Goal: Task Accomplishment & Management: Use online tool/utility

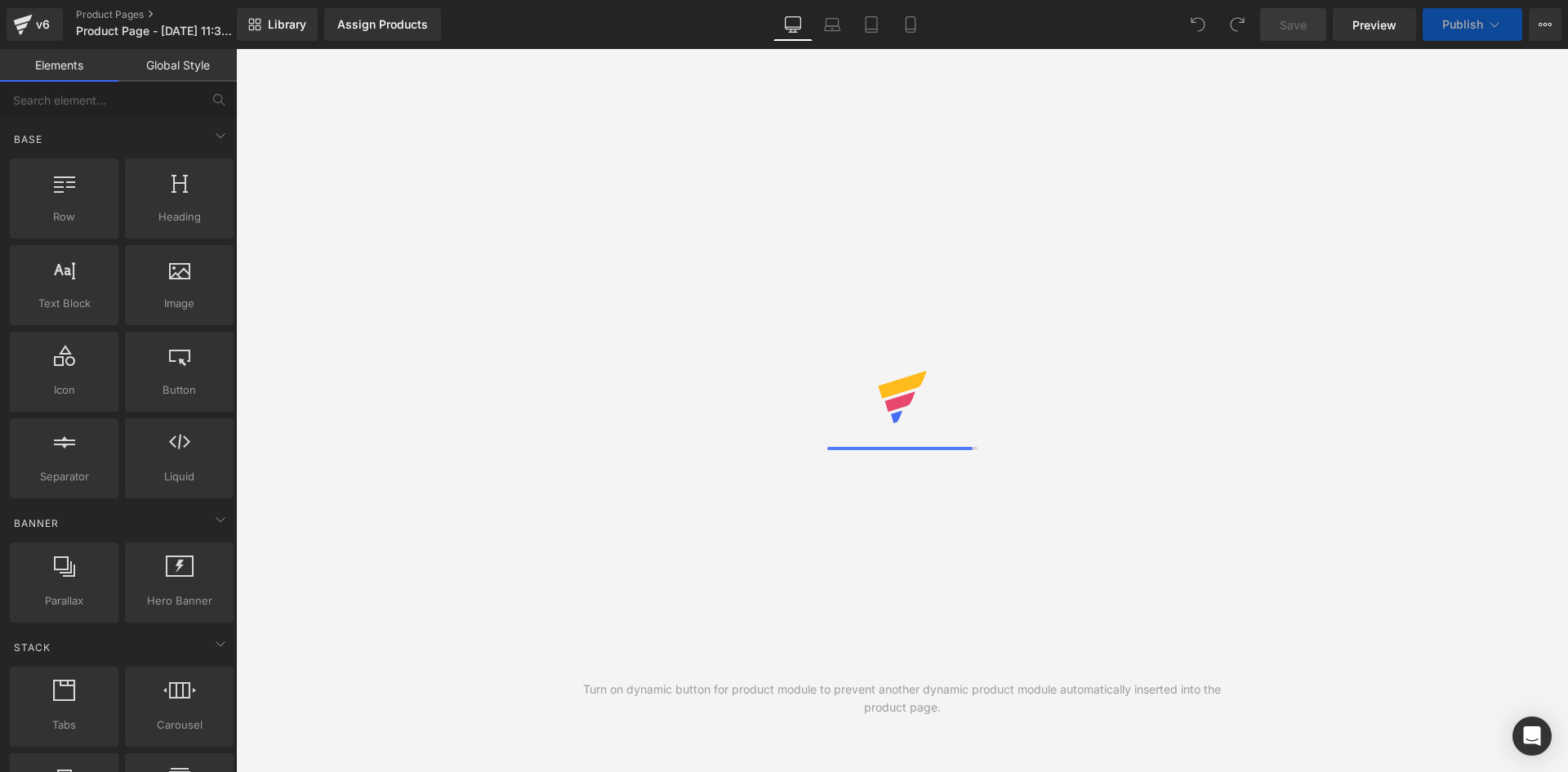
click at [925, 24] on link "Mobile" at bounding box center [911, 24] width 40 height 32
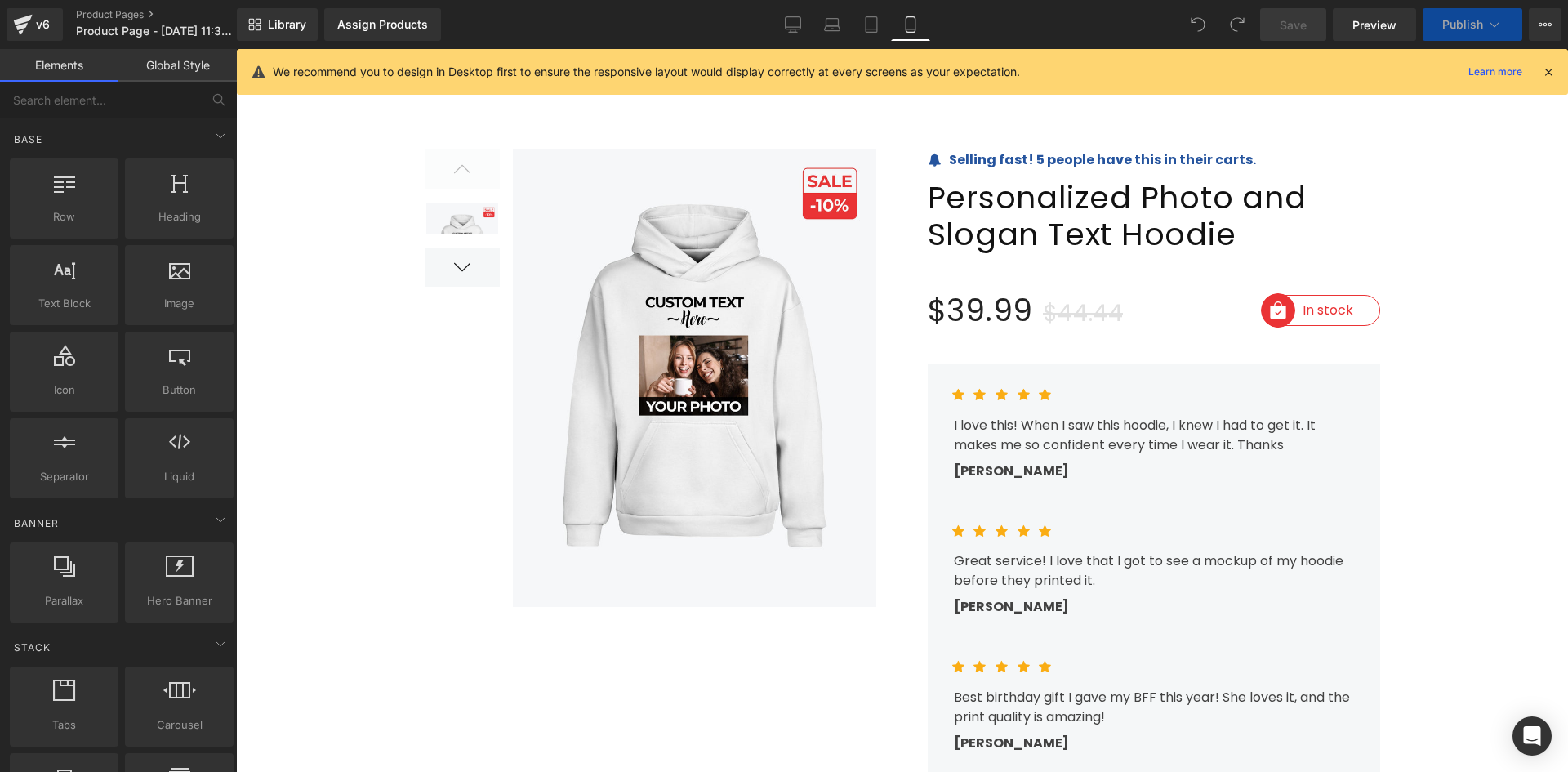
click at [438, 118] on div at bounding box center [901, 410] width 1332 height 723
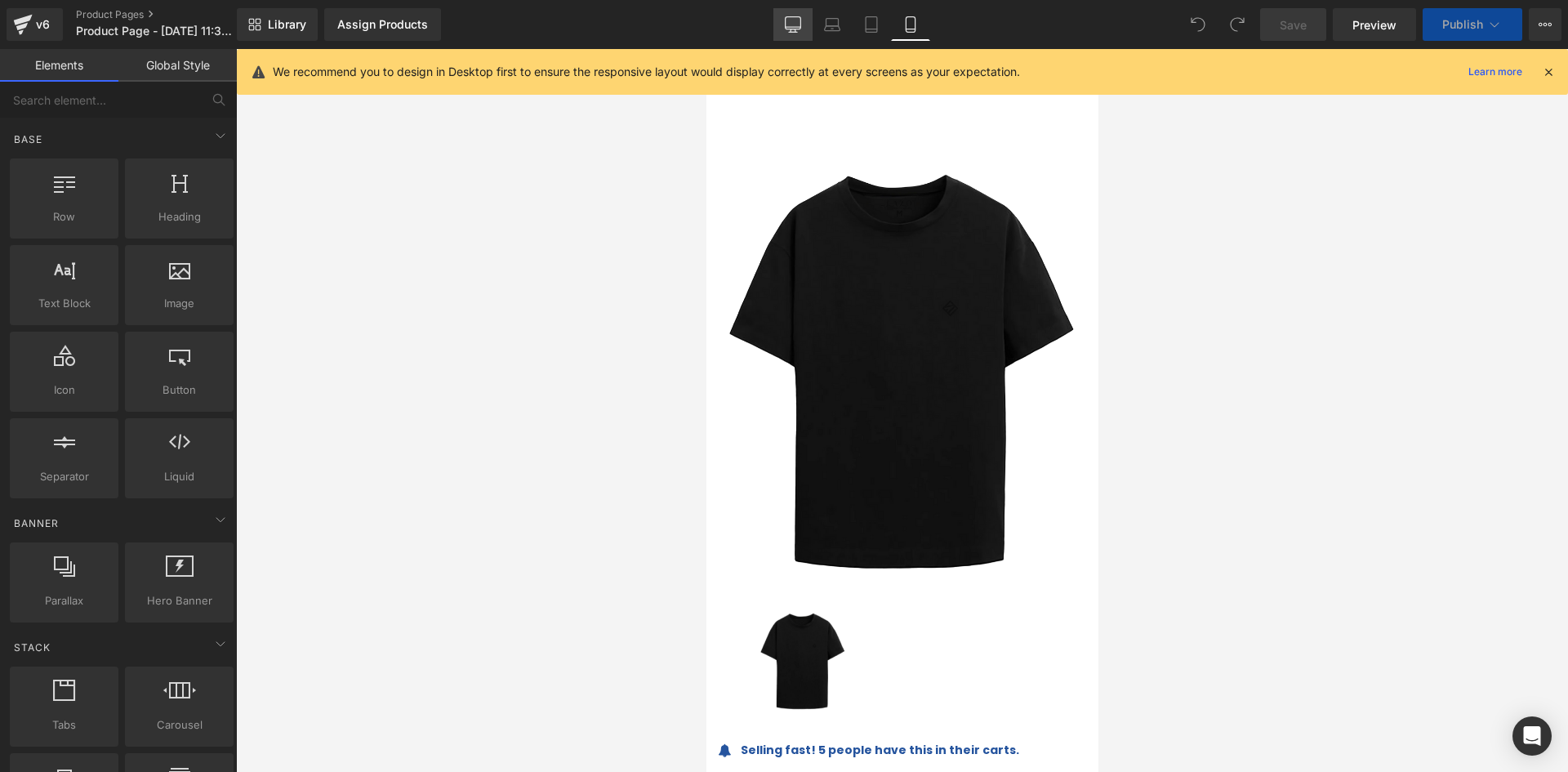
drag, startPoint x: 799, startPoint y: 28, endPoint x: 778, endPoint y: 42, distance: 25.2
click at [798, 28] on icon at bounding box center [793, 24] width 16 height 16
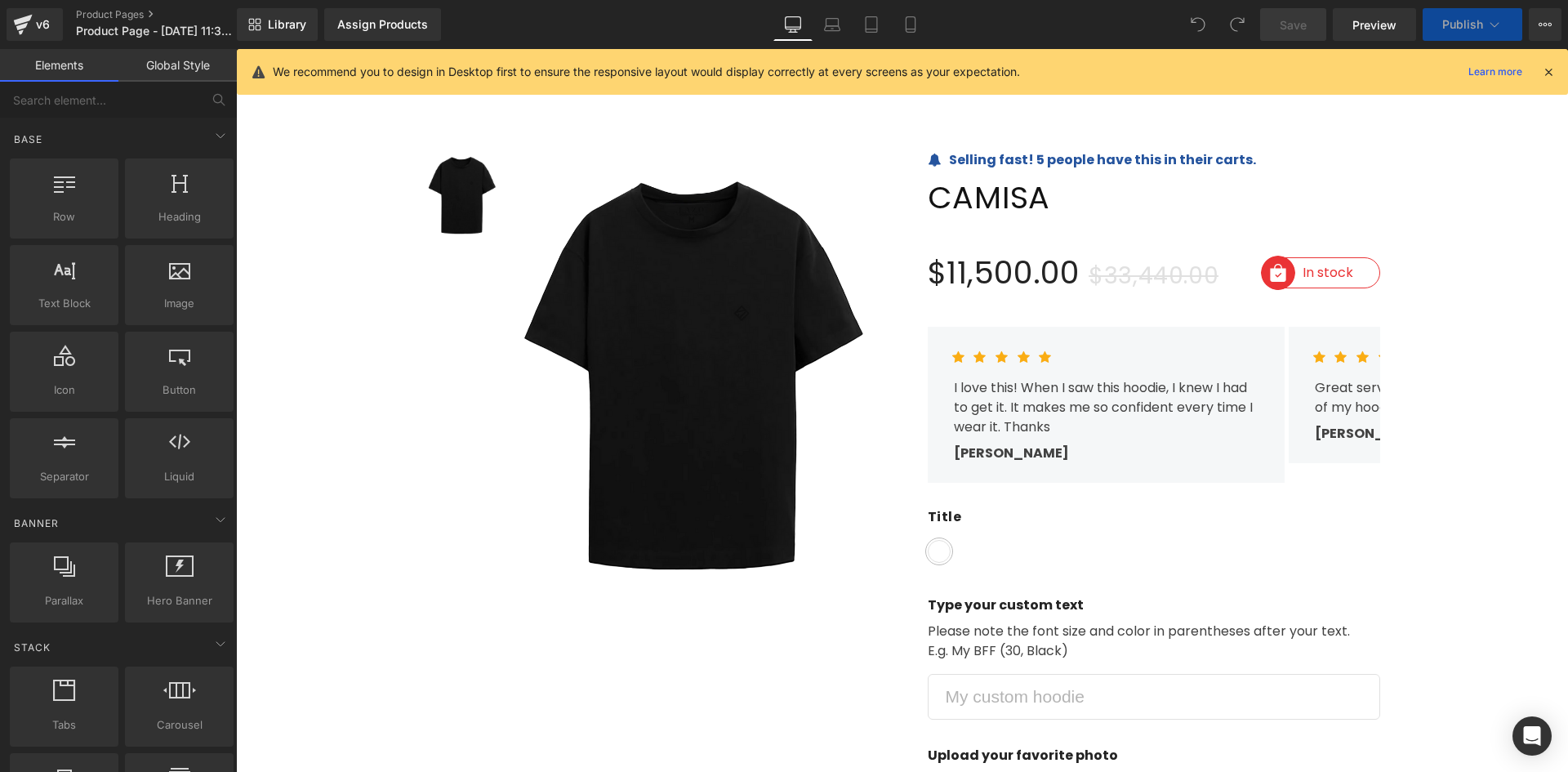
scroll to position [40, 0]
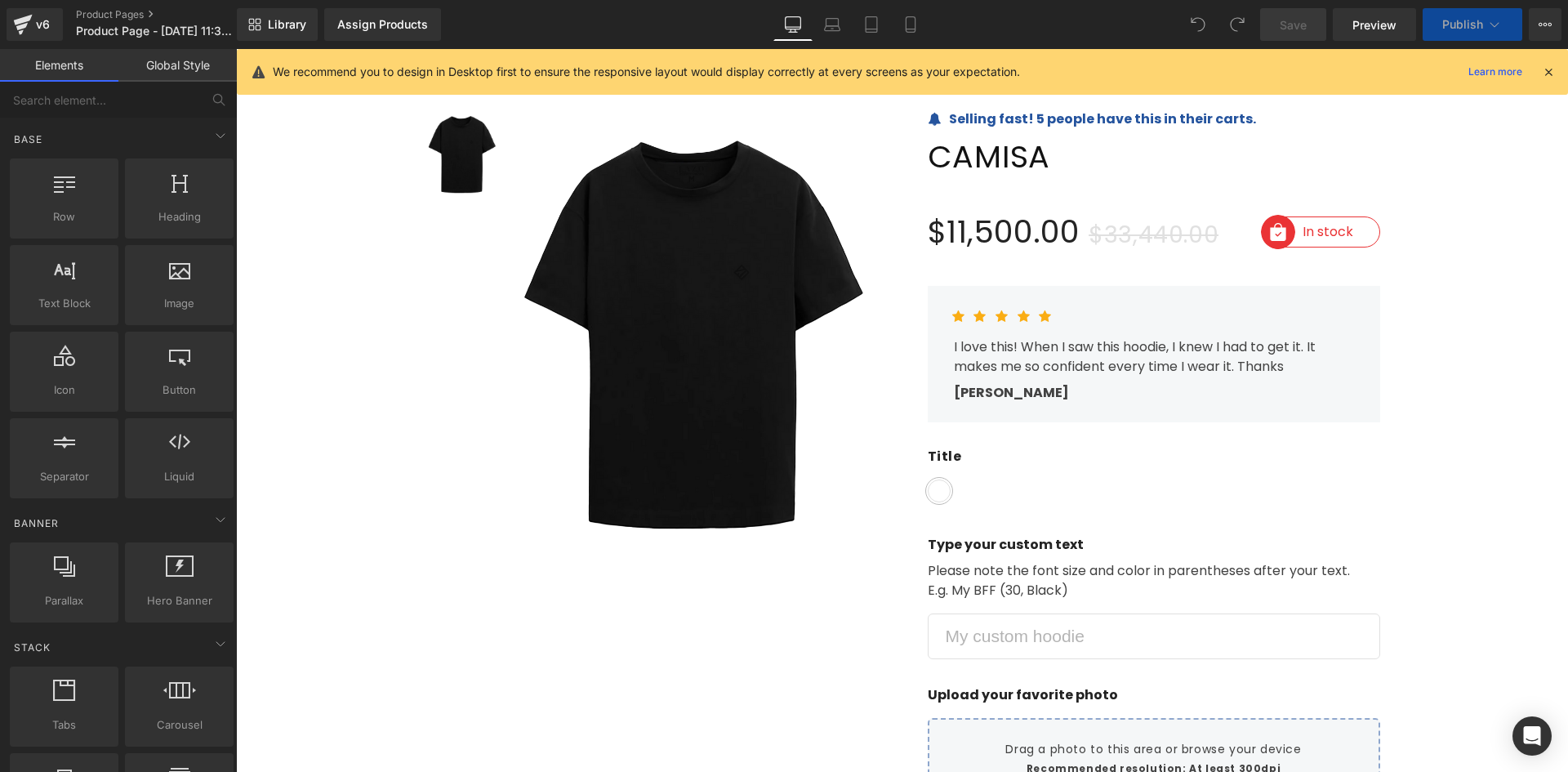
click at [1543, 72] on icon at bounding box center [1549, 72] width 14 height 14
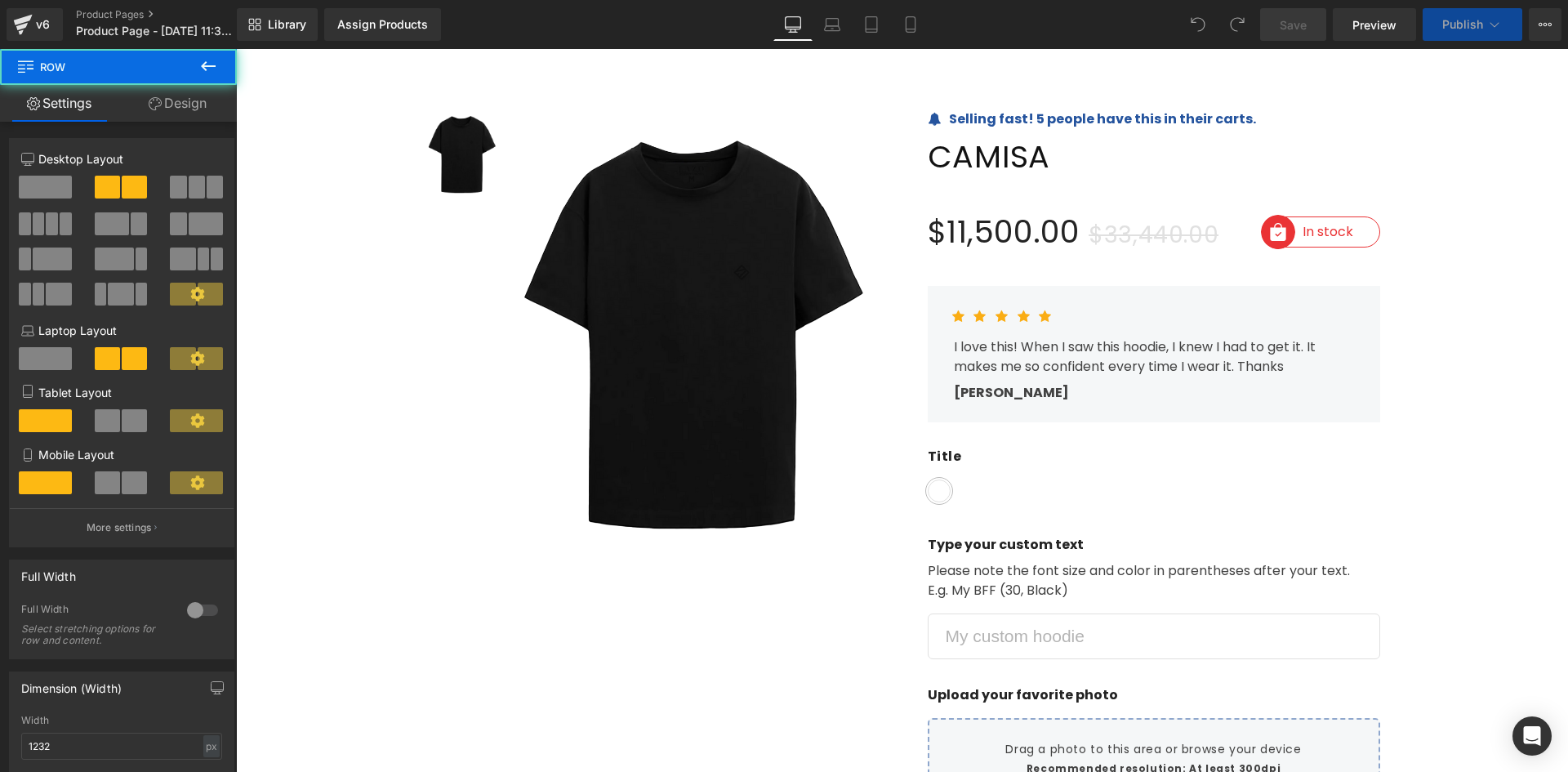
drag, startPoint x: 695, startPoint y: 5, endPoint x: 936, endPoint y: 48, distance: 244.8
click at [936, 48] on div "Library Assign Products Product Preview No product match your search. Please tr…" at bounding box center [902, 24] width 1331 height 49
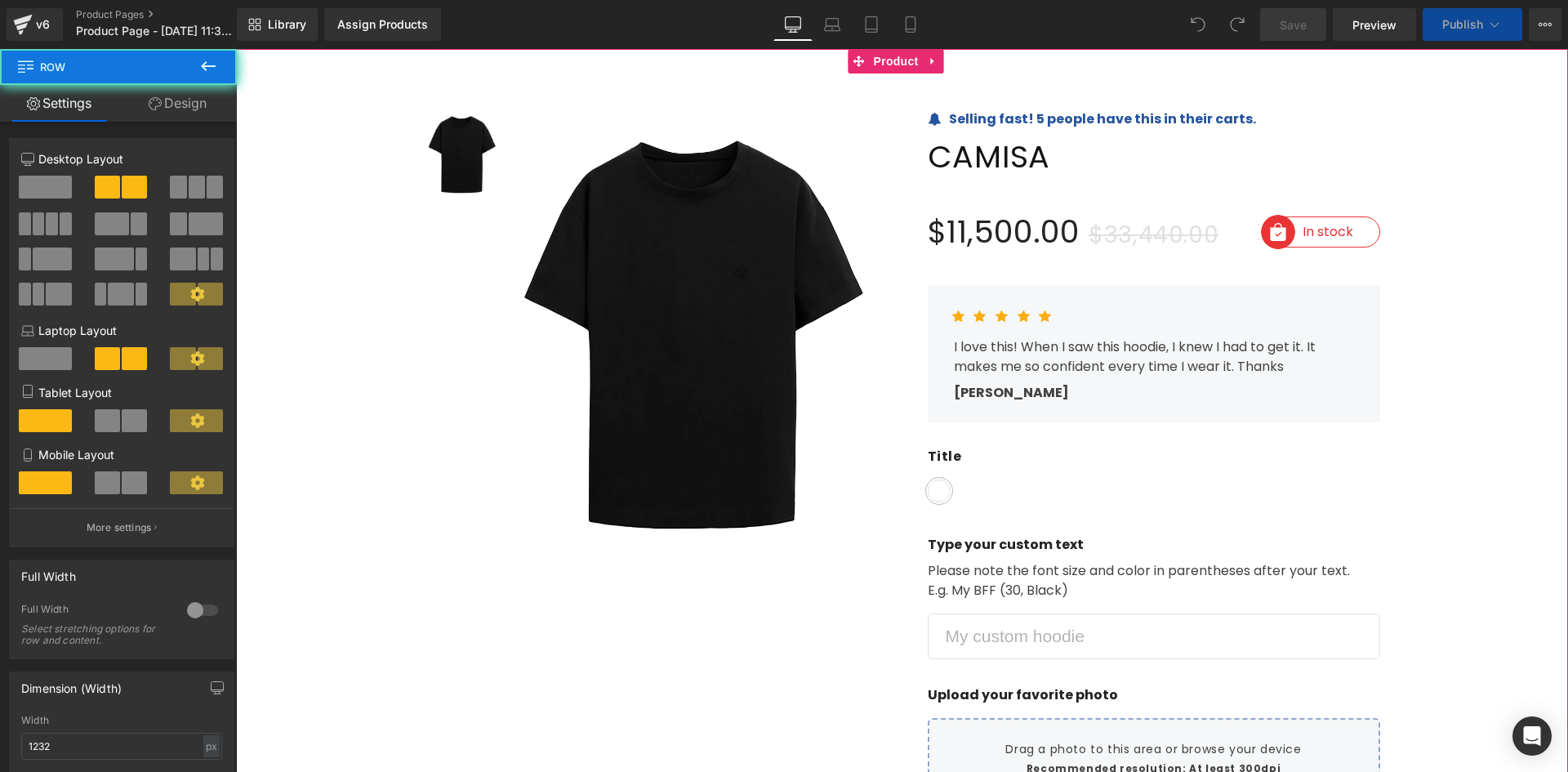
click at [928, 60] on icon at bounding box center [934, 62] width 12 height 13
click at [945, 62] on icon at bounding box center [944, 61] width 12 height 12
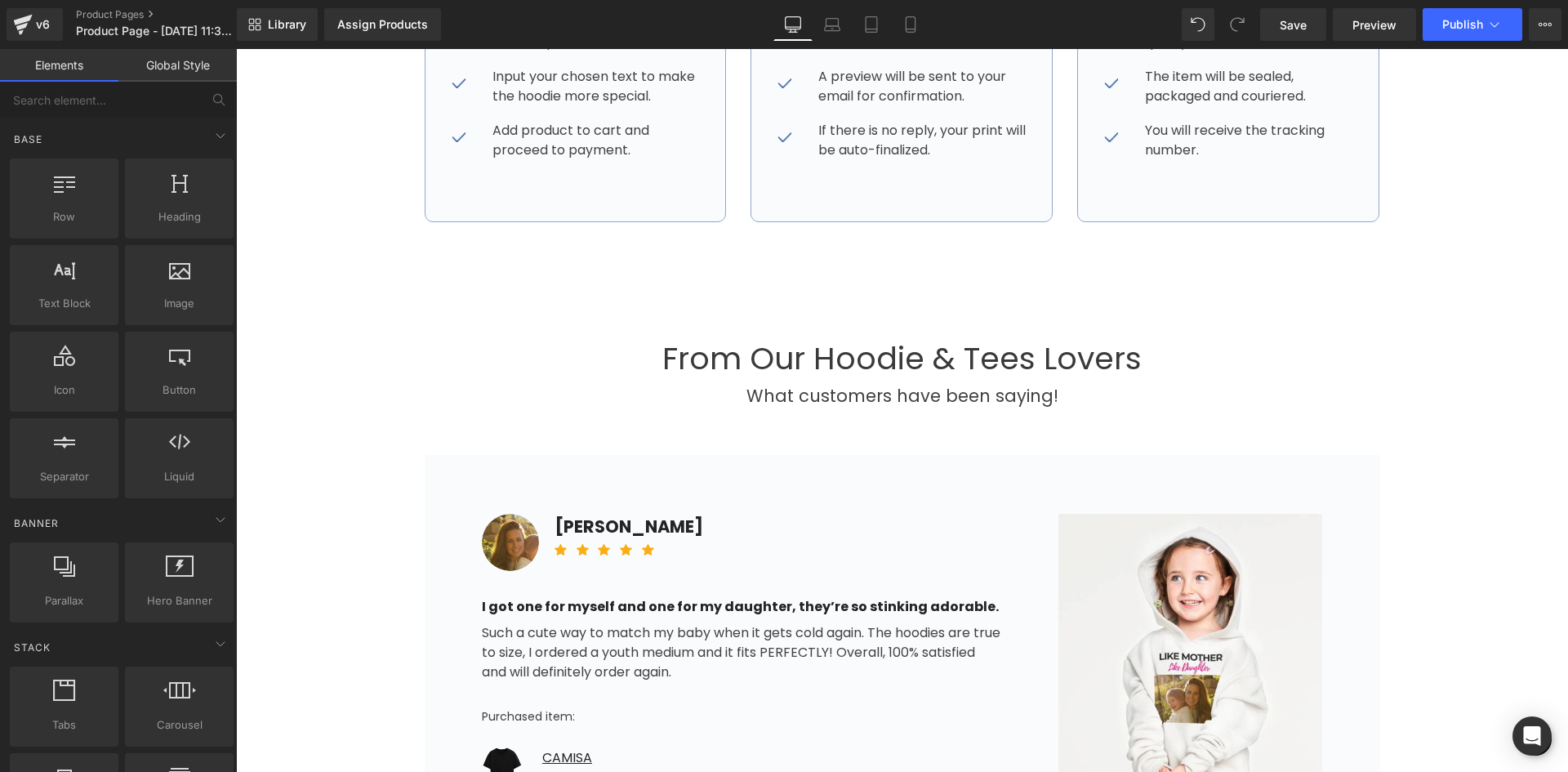
scroll to position [1103, 0]
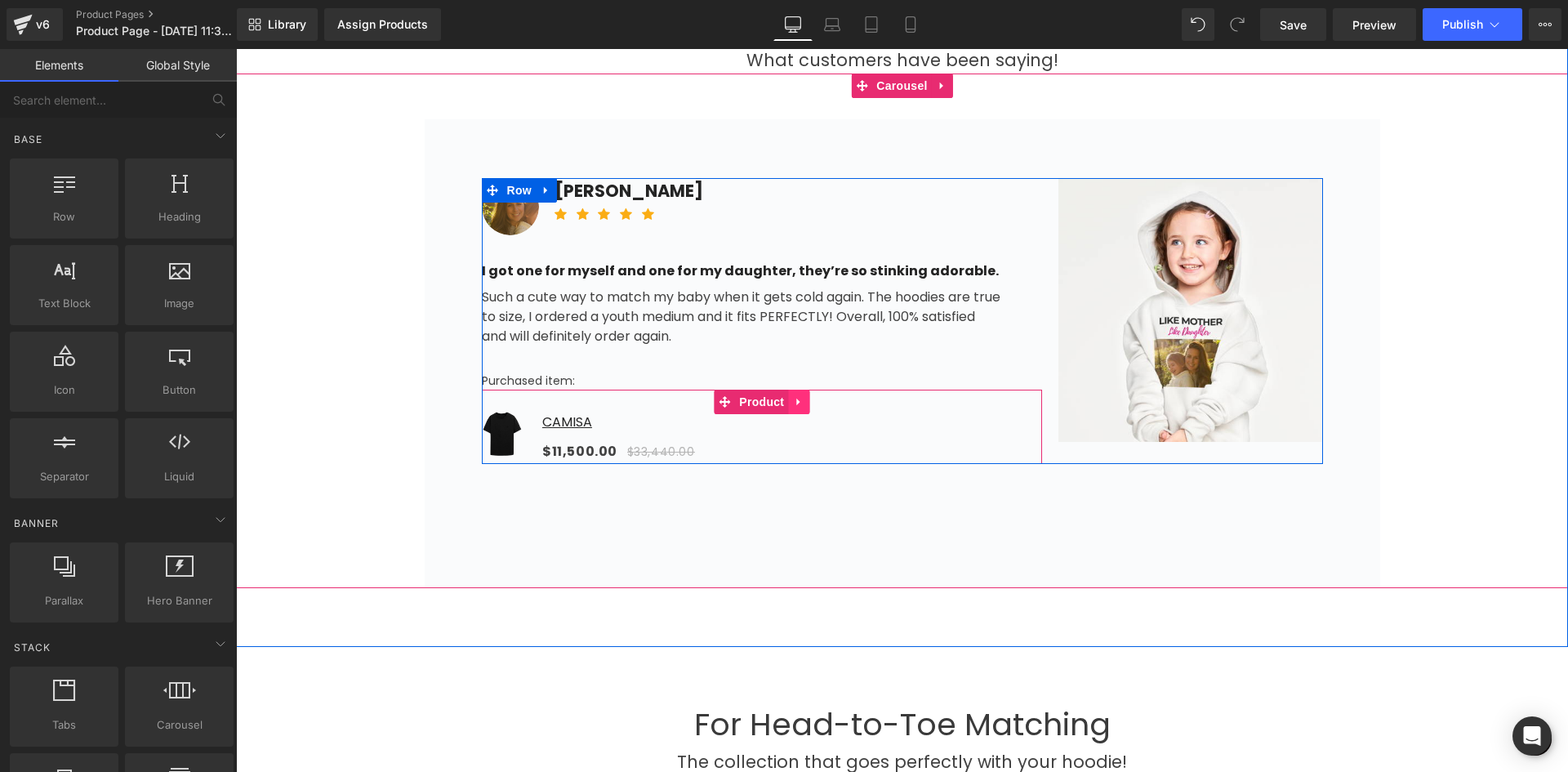
click at [788, 399] on link at bounding box center [799, 401] width 22 height 24
click at [809, 399] on link at bounding box center [810, 401] width 22 height 24
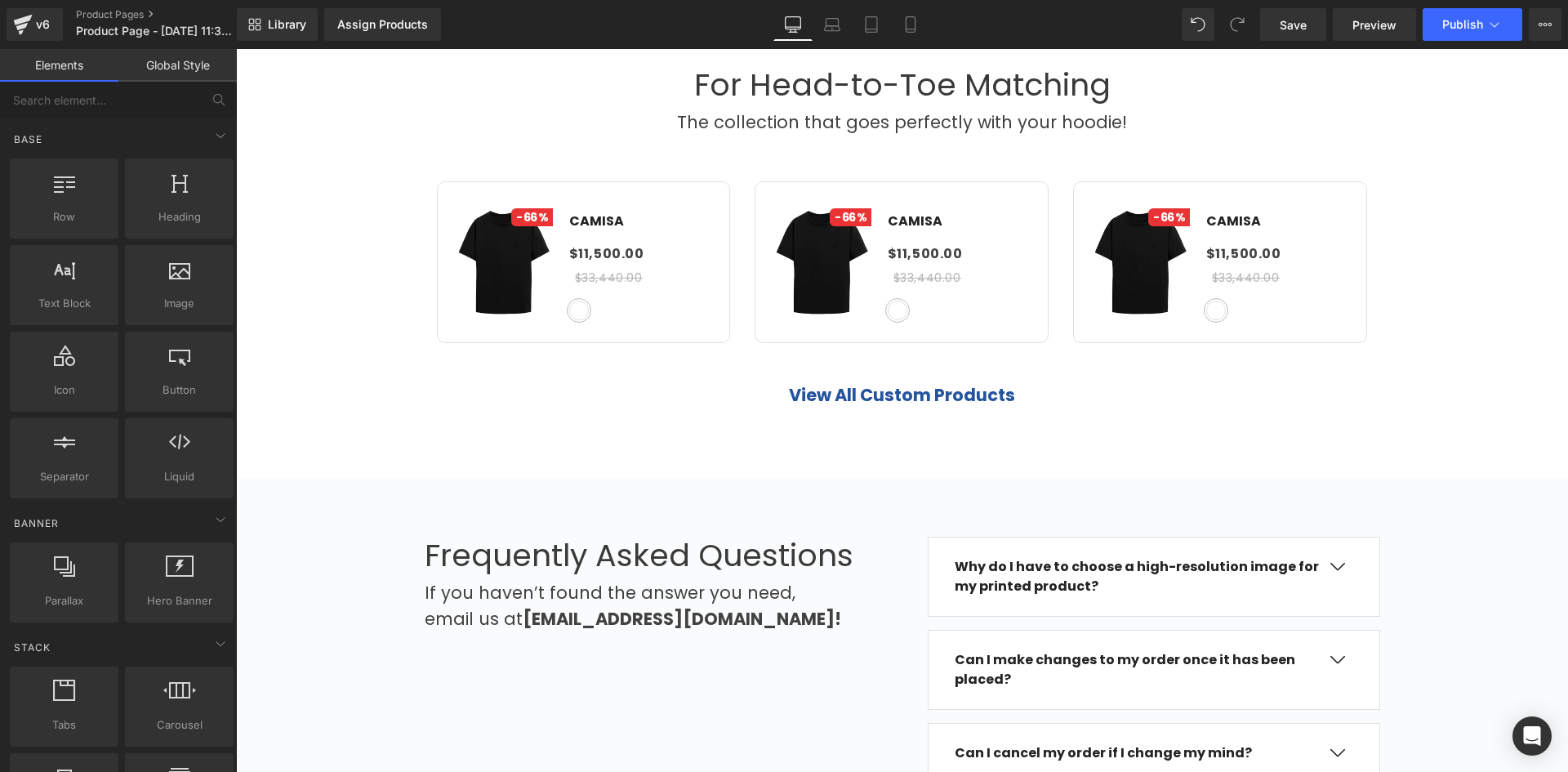
scroll to position [1512, 0]
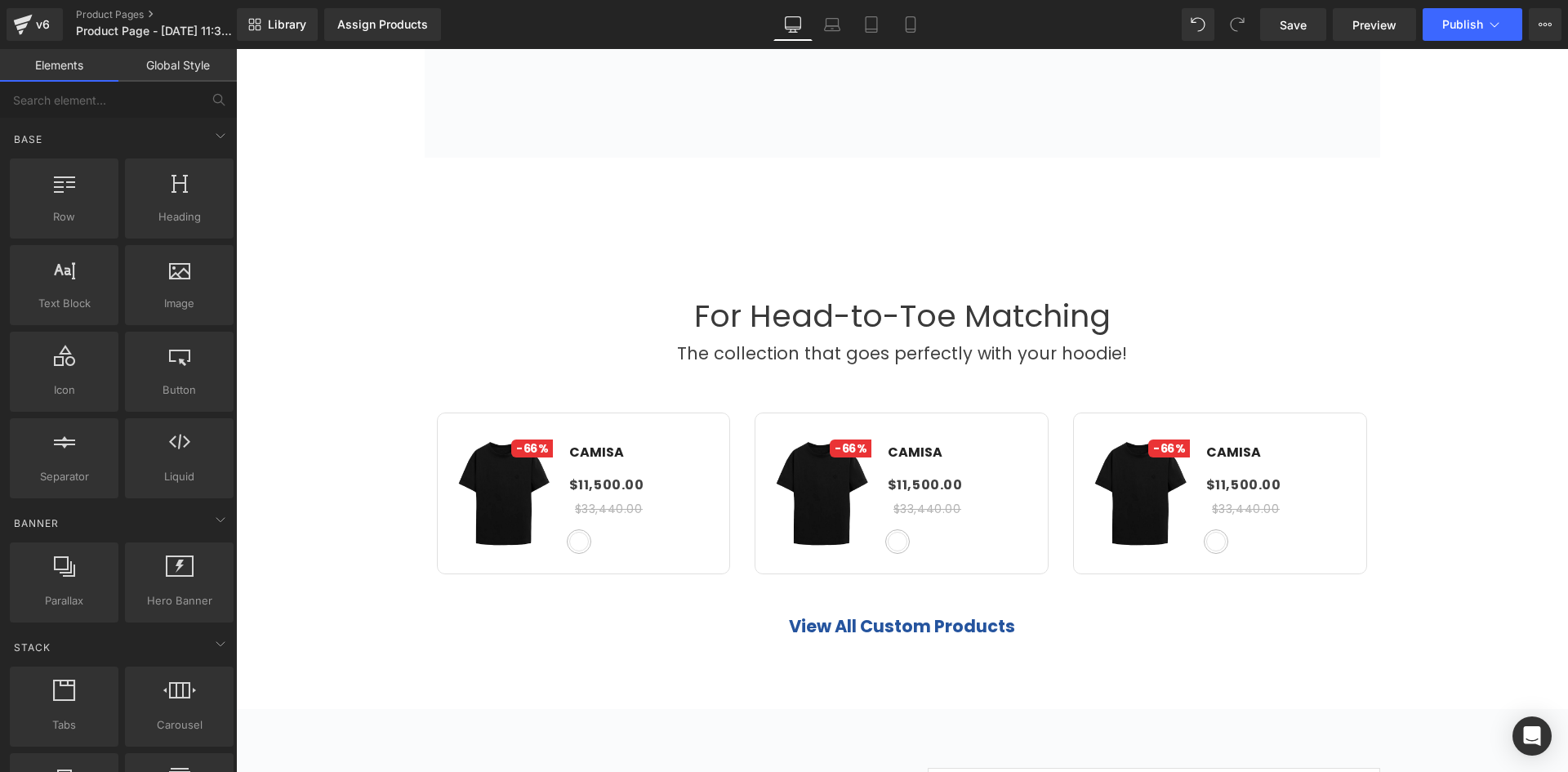
click at [580, 332] on div "For Head-to-Toe Matching Heading" at bounding box center [903, 317] width 678 height 38
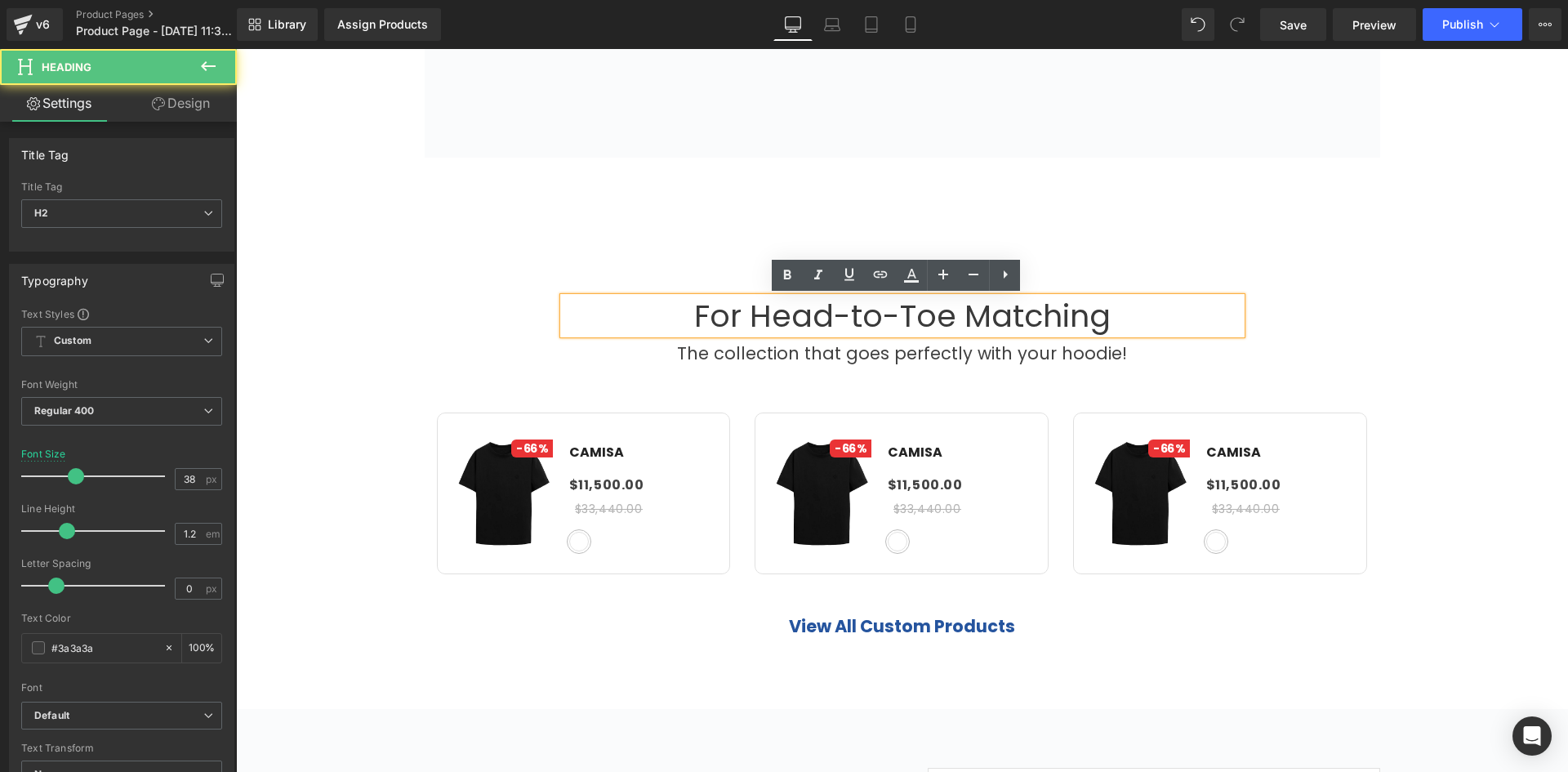
drag, startPoint x: 438, startPoint y: 399, endPoint x: 434, endPoint y: 390, distance: 9.8
click at [439, 399] on div "- 66 % (P) Image CAMISA (P) Title $11,500.00 $33,440.00 (P) Price" at bounding box center [903, 472] width 981 height 211
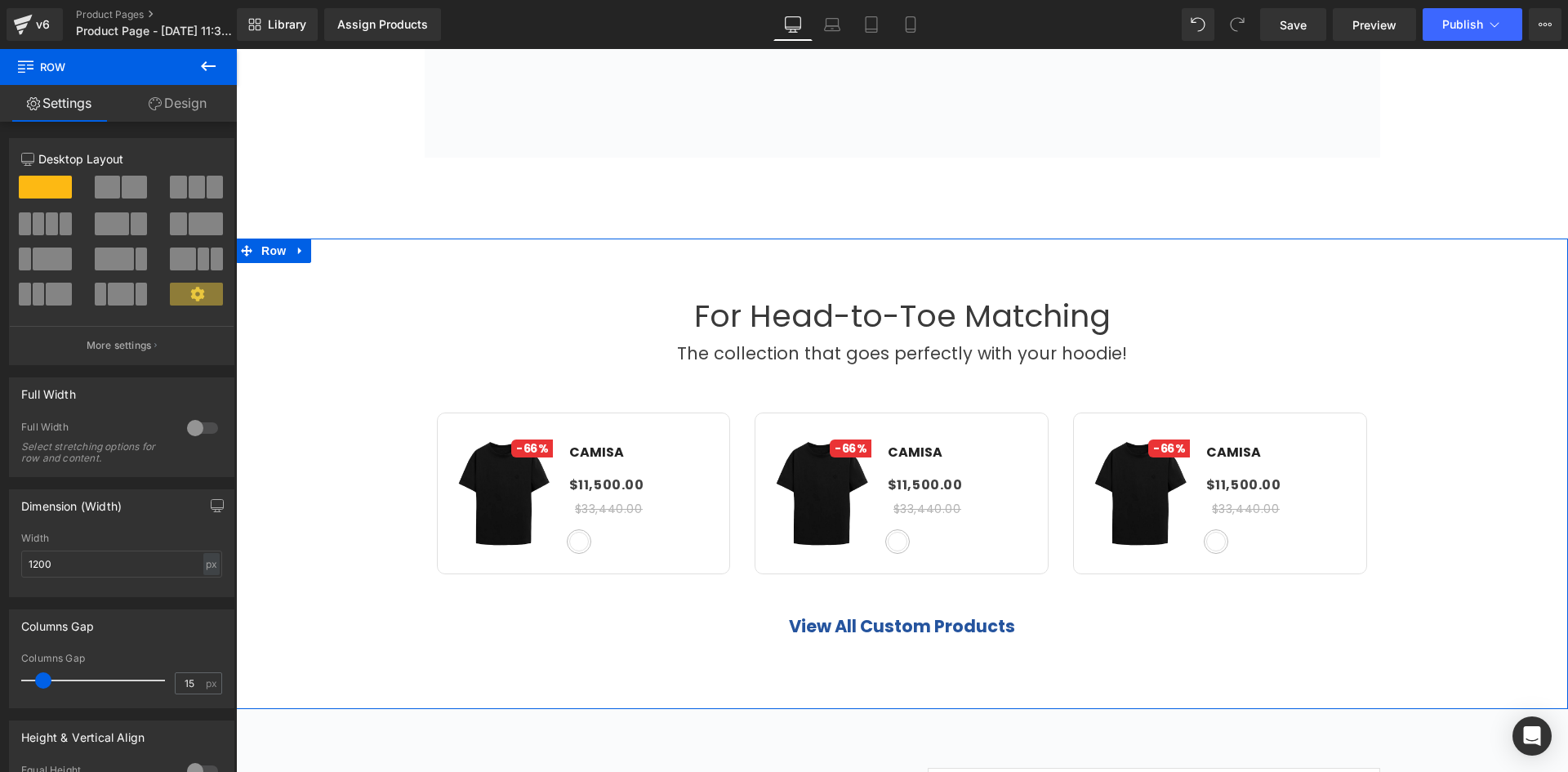
click at [393, 321] on div "For Head-to-Toe Matching Heading The collection that goes perfectly with your h…" at bounding box center [901, 474] width 1332 height 353
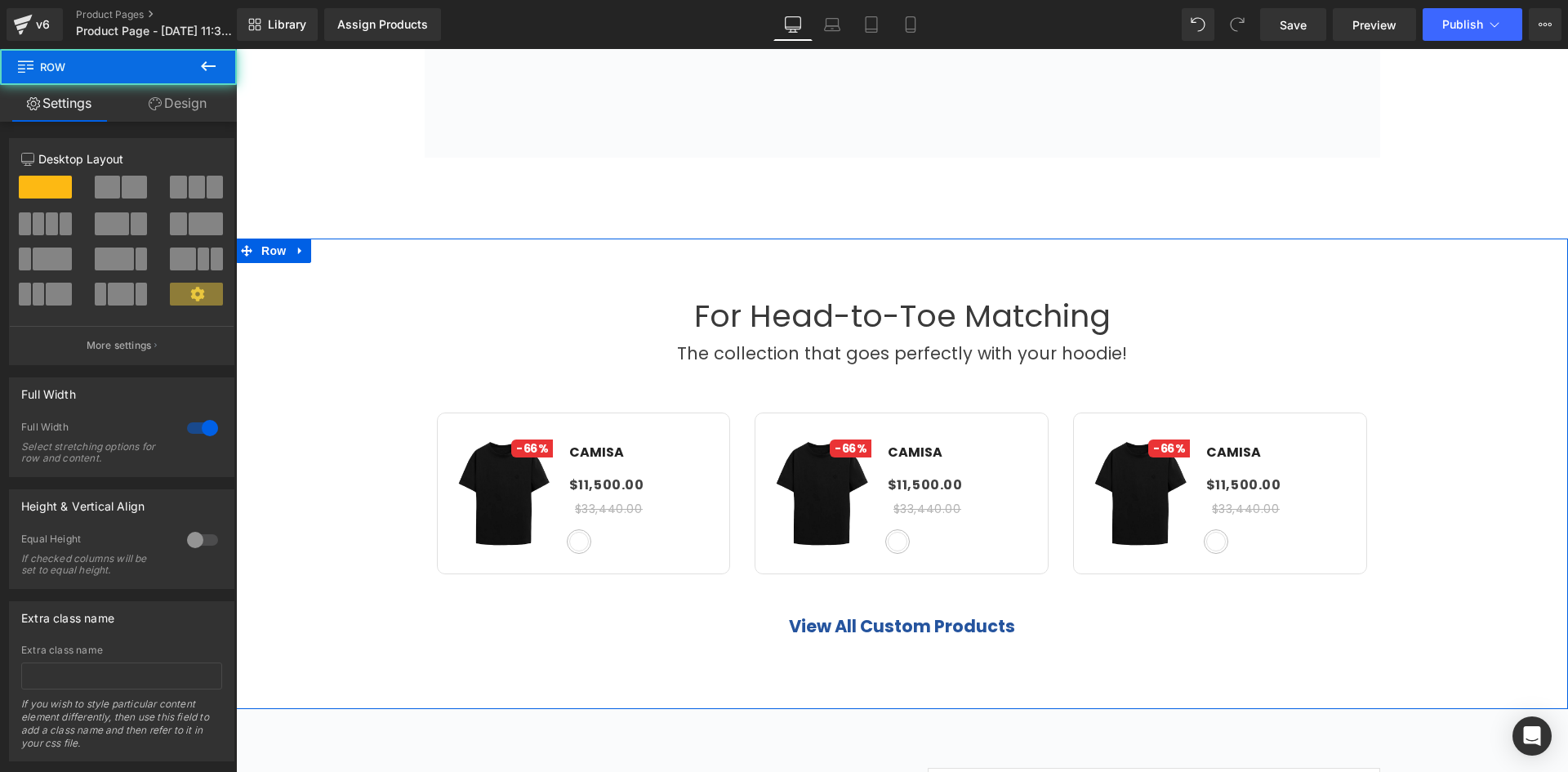
click at [300, 238] on link at bounding box center [300, 250] width 22 height 24
click at [337, 247] on icon at bounding box center [343, 250] width 12 height 12
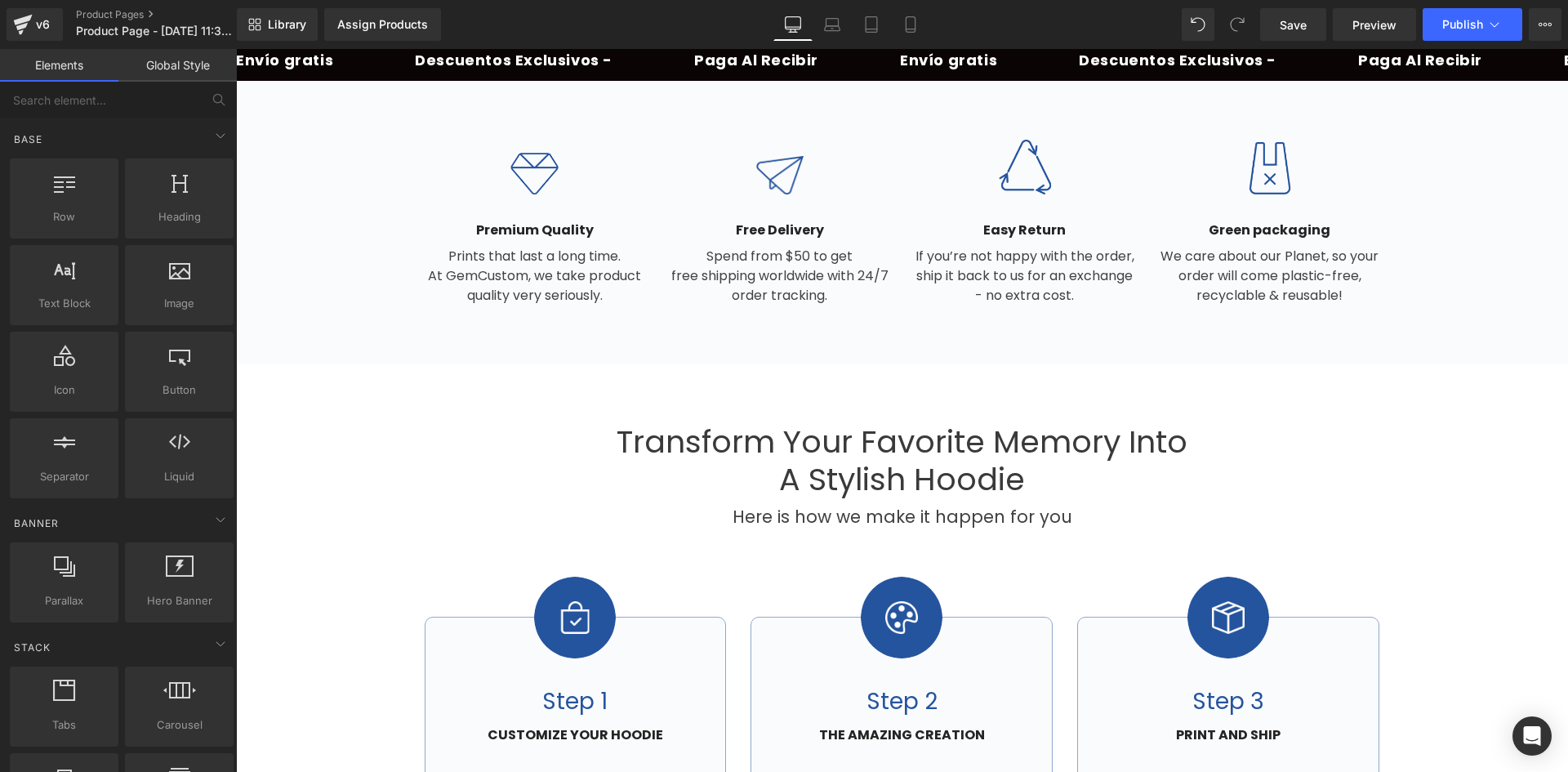
scroll to position [0, 0]
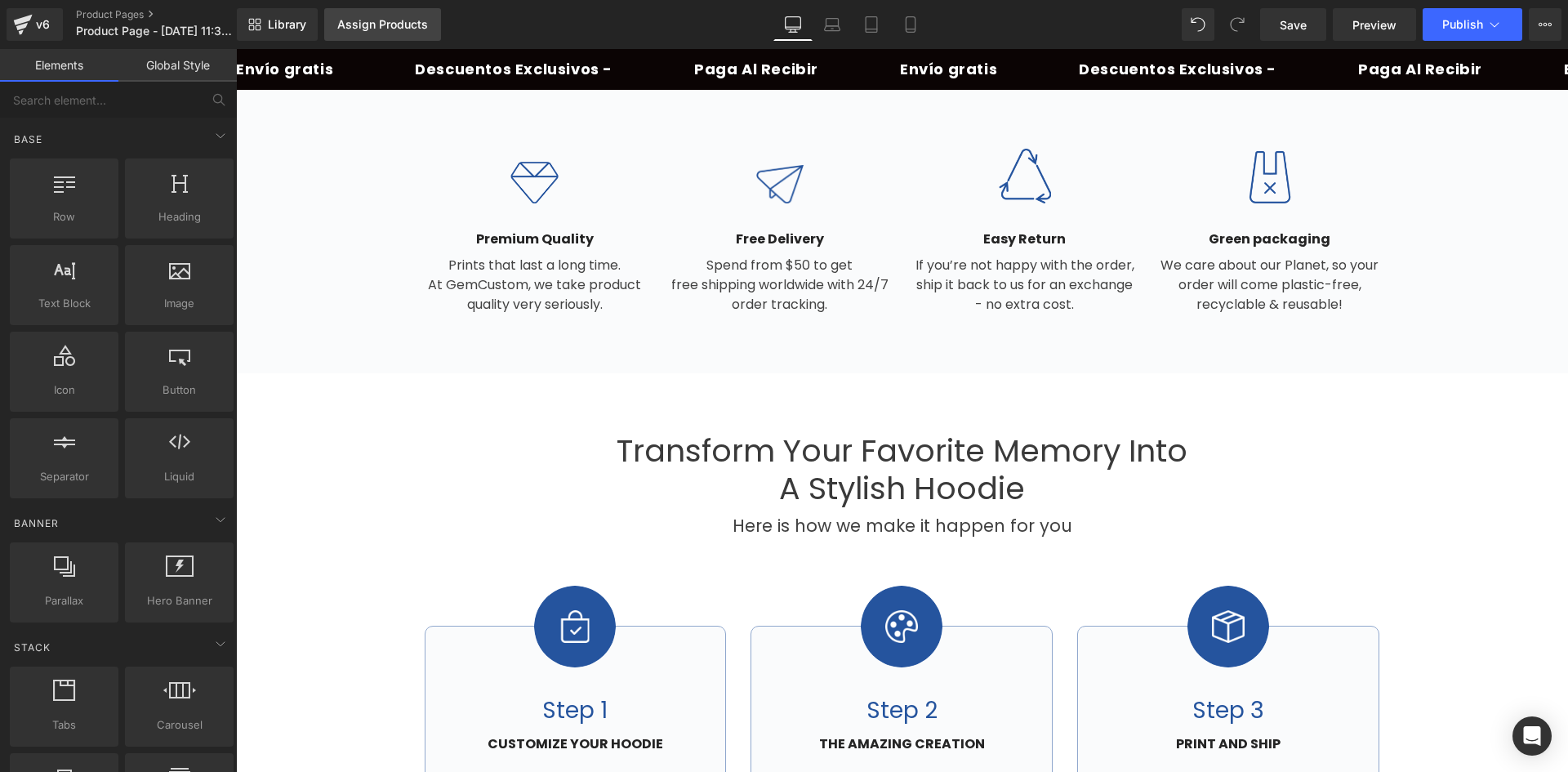
click at [423, 32] on link "Assign Products" at bounding box center [383, 24] width 117 height 32
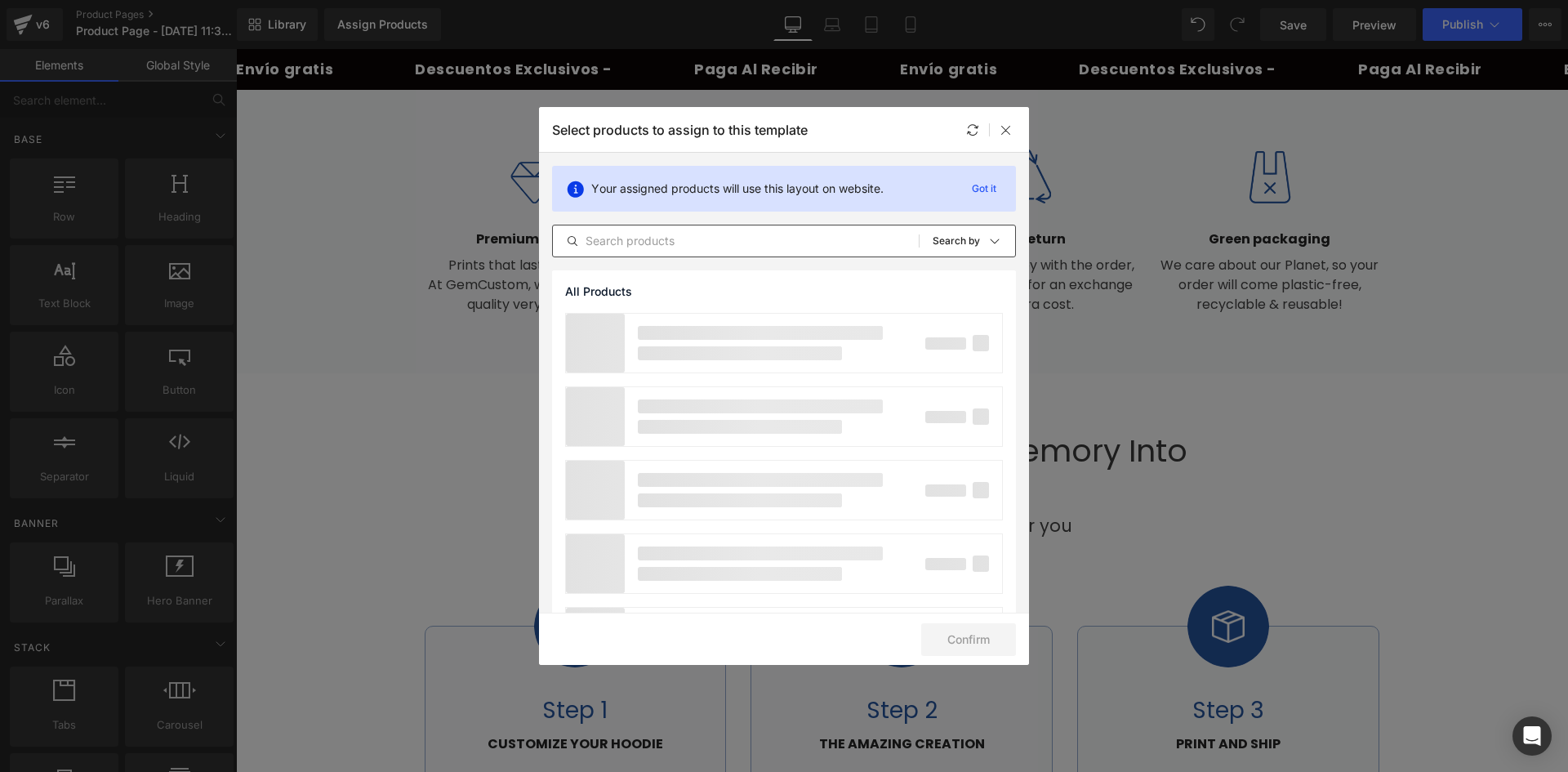
click at [676, 230] on div "All Products Shopify Collections Product Templates Shopify Collections Sort: Se…" at bounding box center [784, 241] width 464 height 32
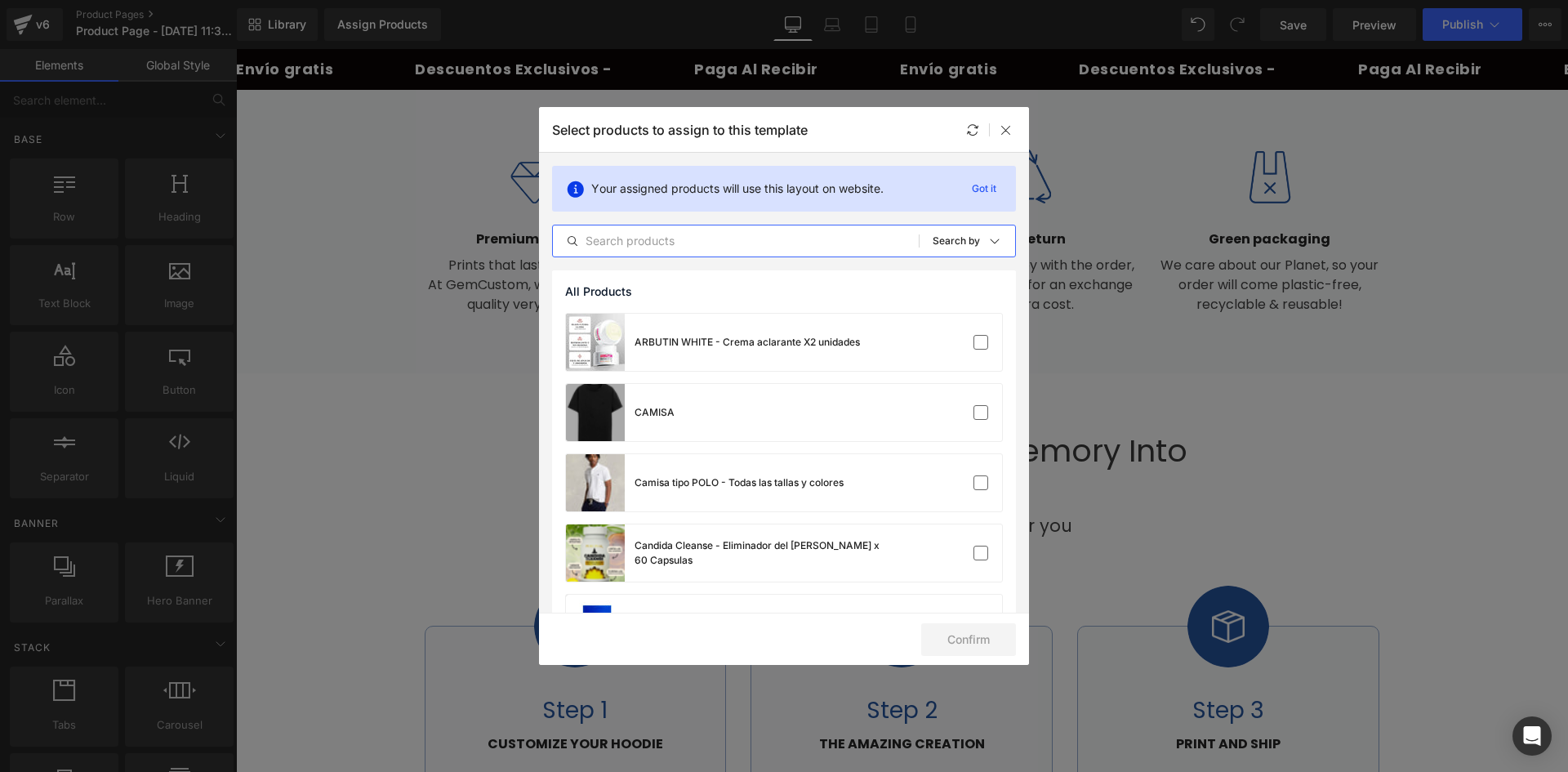
click at [677, 238] on input "text" at bounding box center [736, 241] width 366 height 20
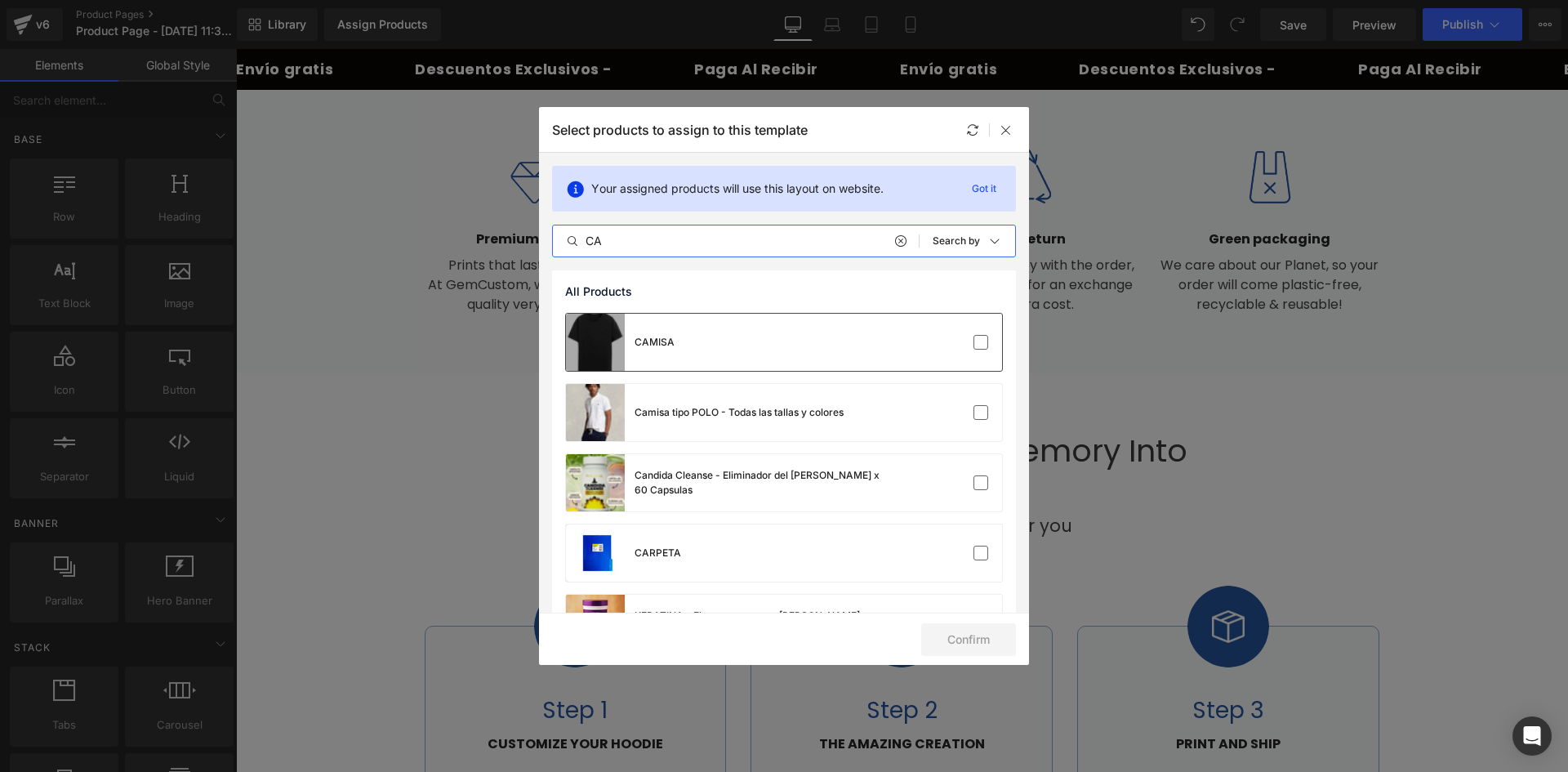
type input "CA"
click at [680, 353] on div "CAMISA" at bounding box center [784, 343] width 436 height 58
click at [968, 639] on button "Confirm" at bounding box center [968, 640] width 94 height 32
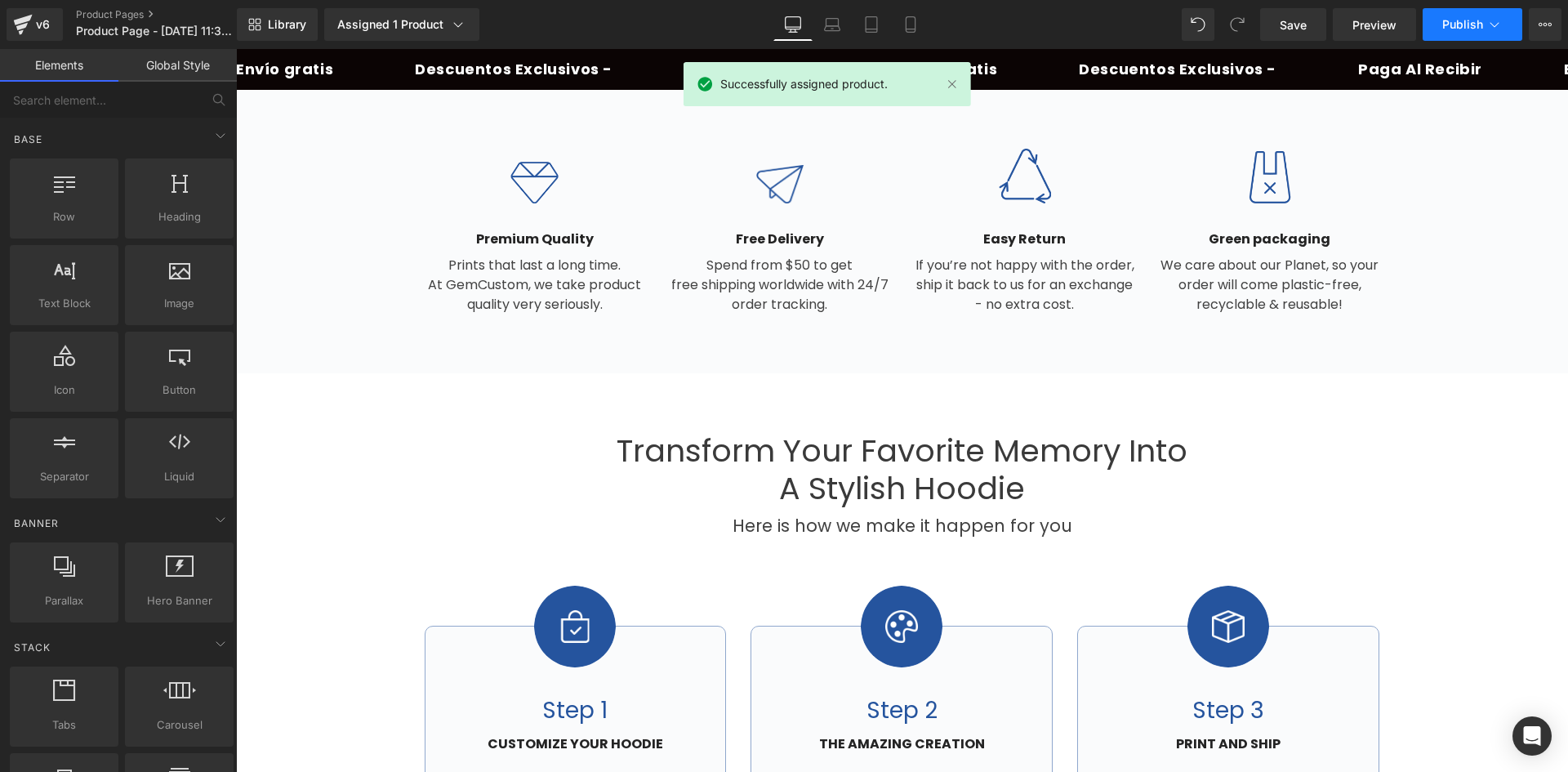
click at [1476, 15] on button "Publish" at bounding box center [1473, 24] width 100 height 32
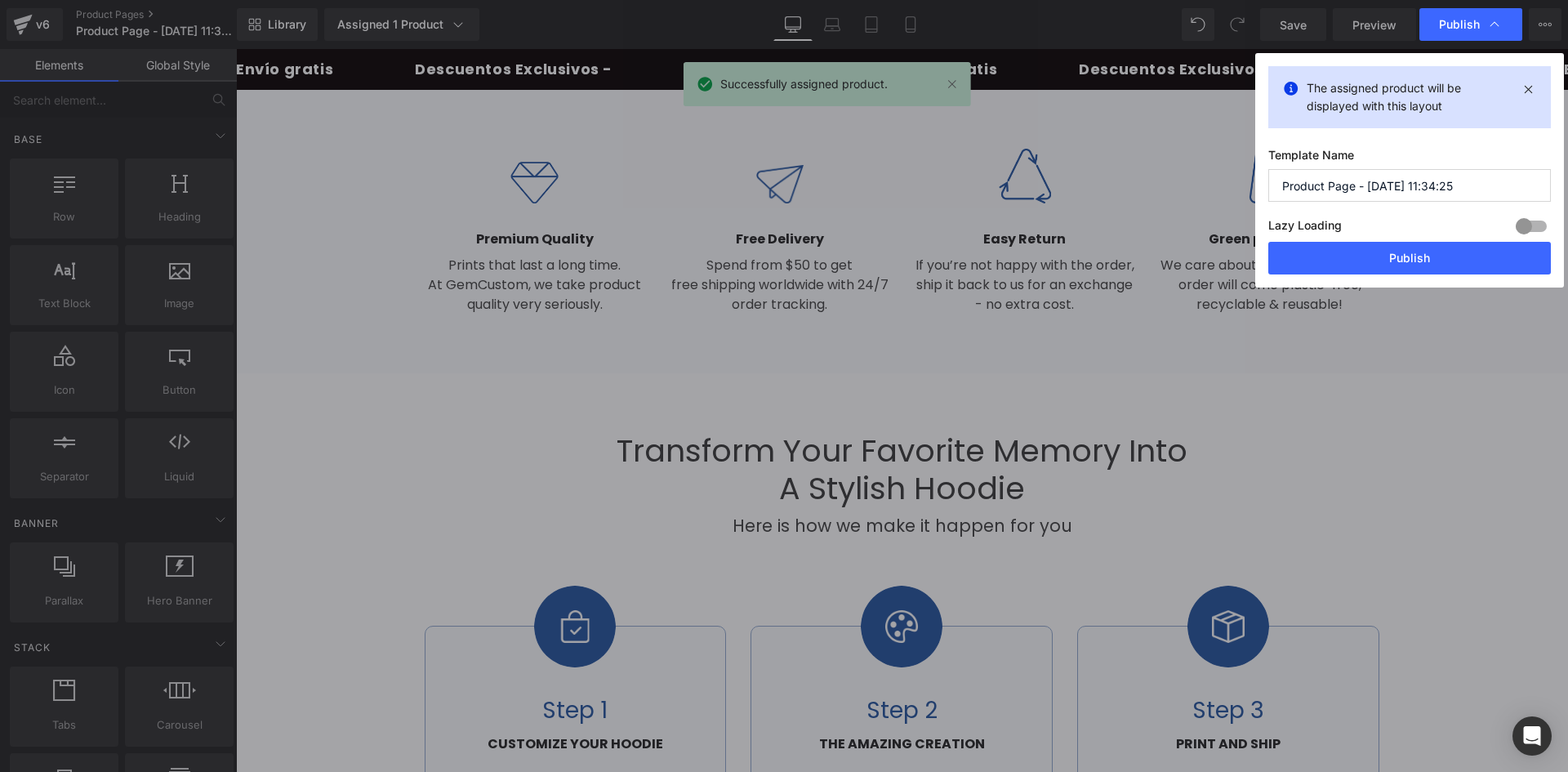
click at [1365, 191] on input "Product Page - [DATE] 11:34:25" at bounding box center [1410, 185] width 282 height 32
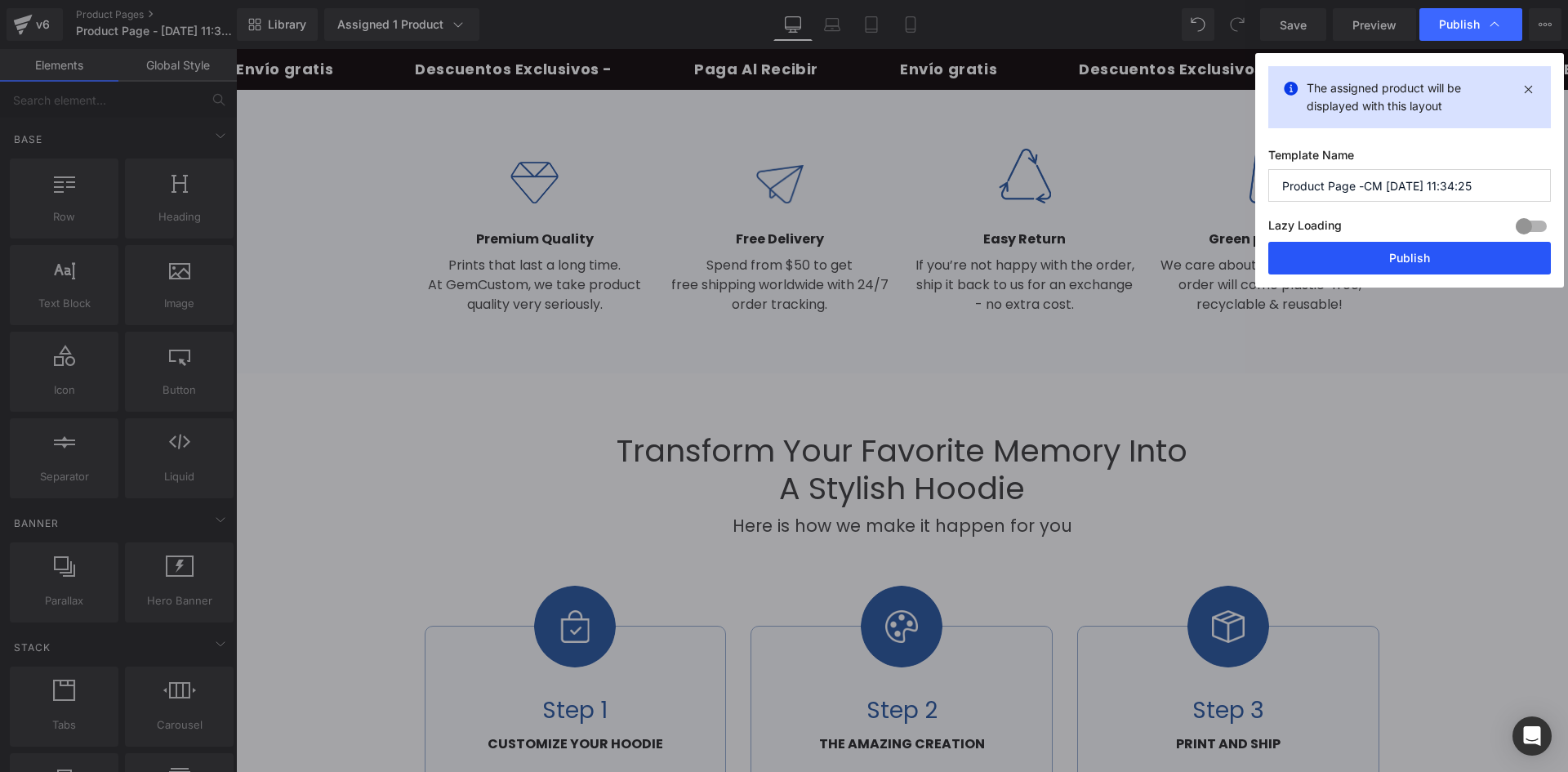
type input "Product Page -CM [DATE] 11:34:25"
click at [1422, 260] on button "Publish" at bounding box center [1410, 258] width 282 height 32
